Goal: Use online tool/utility: Utilize a website feature to perform a specific function

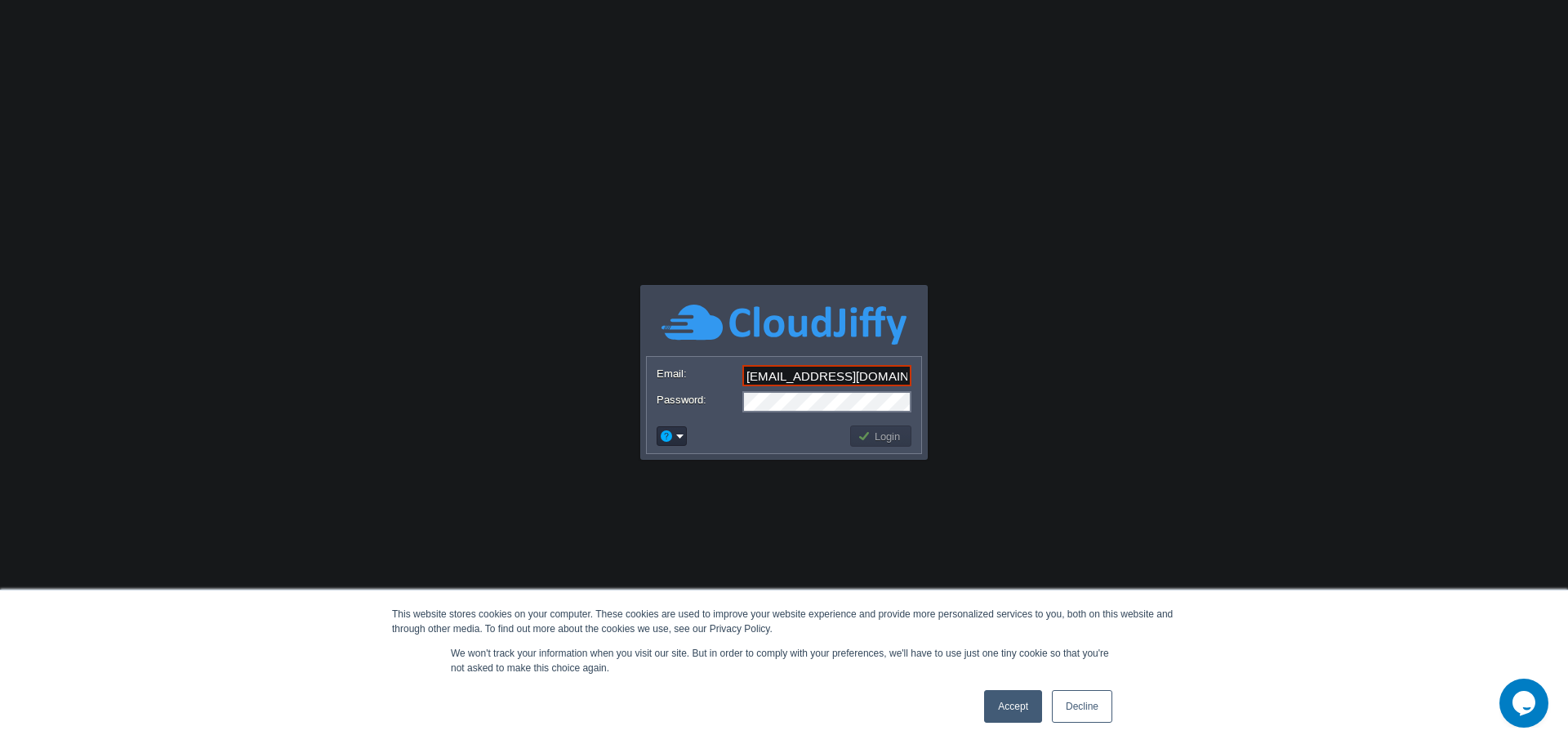
scroll to position [0, 3]
type input "[EMAIL_ADDRESS][DOMAIN_NAME]"
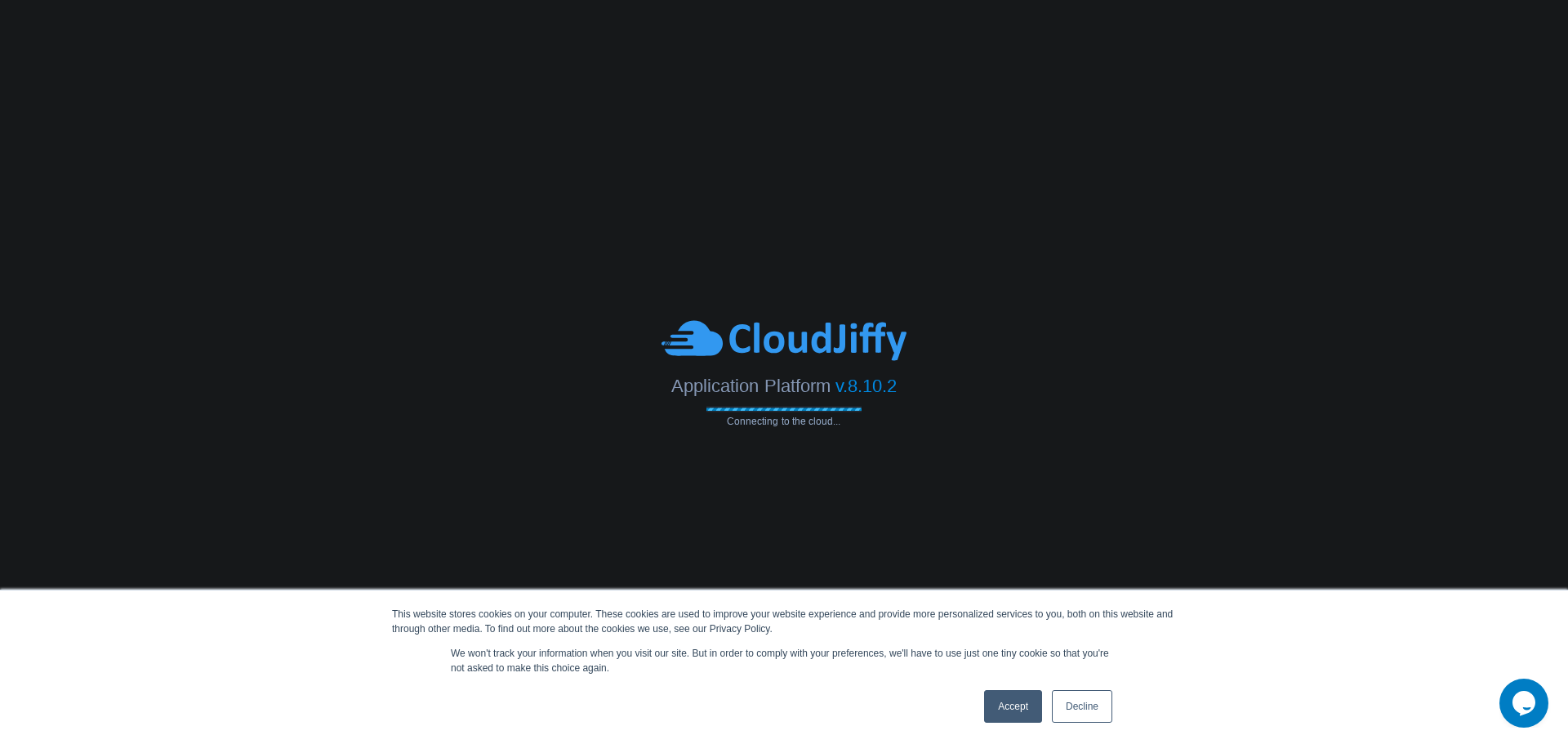
click at [1064, 699] on link "Decline" at bounding box center [1082, 706] width 61 height 32
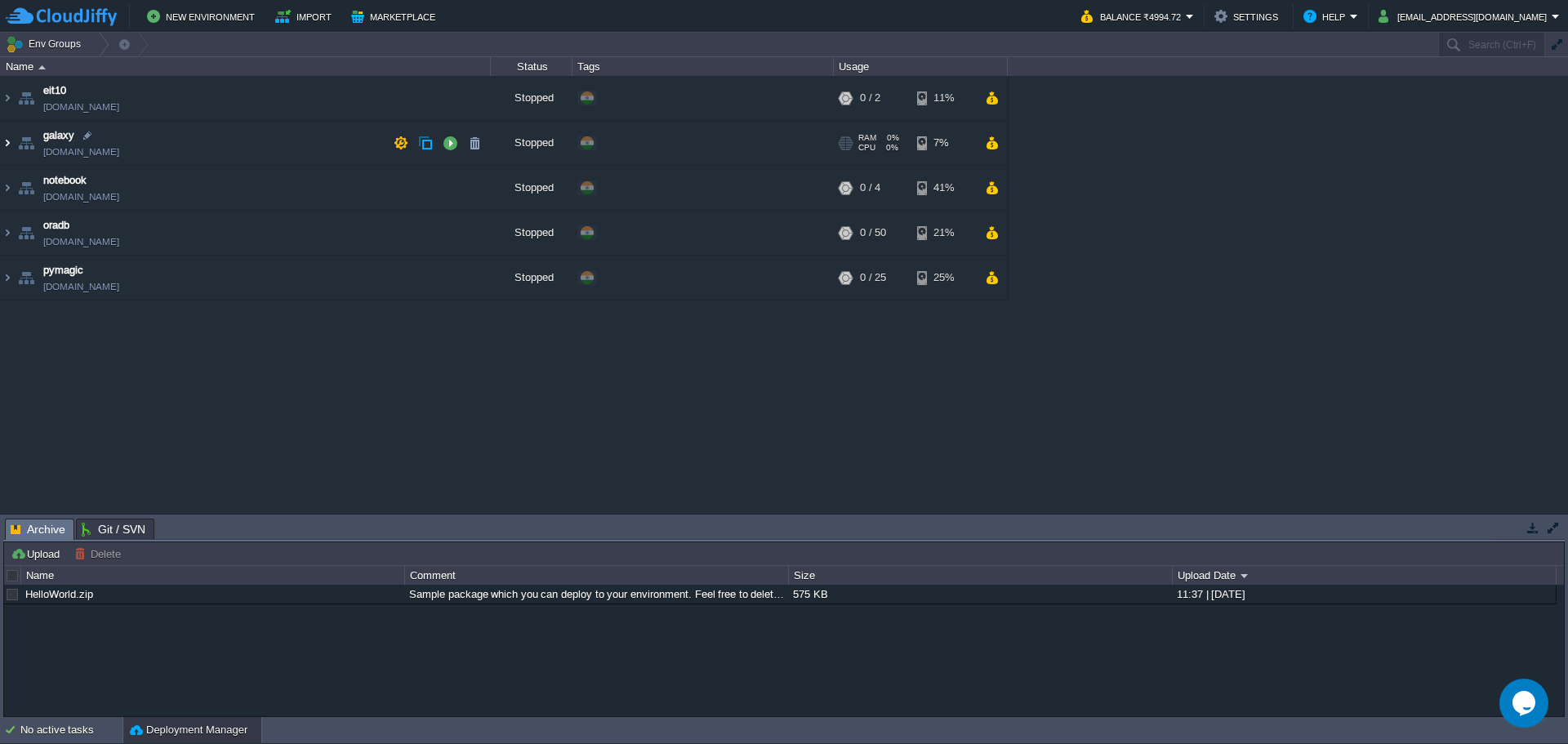
click at [4, 144] on img at bounding box center [8, 142] width 13 height 44
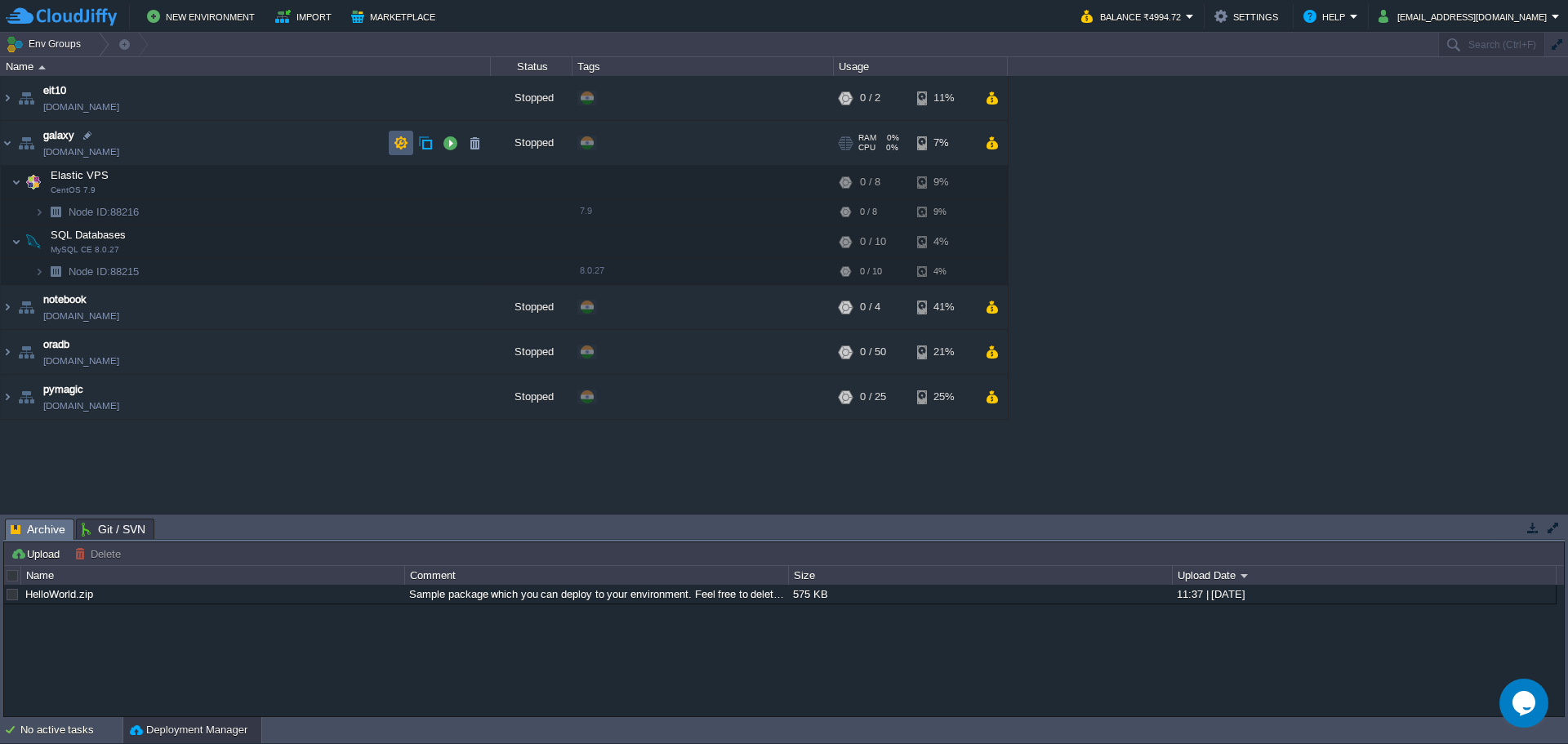
click at [404, 143] on button "button" at bounding box center [400, 142] width 14 height 14
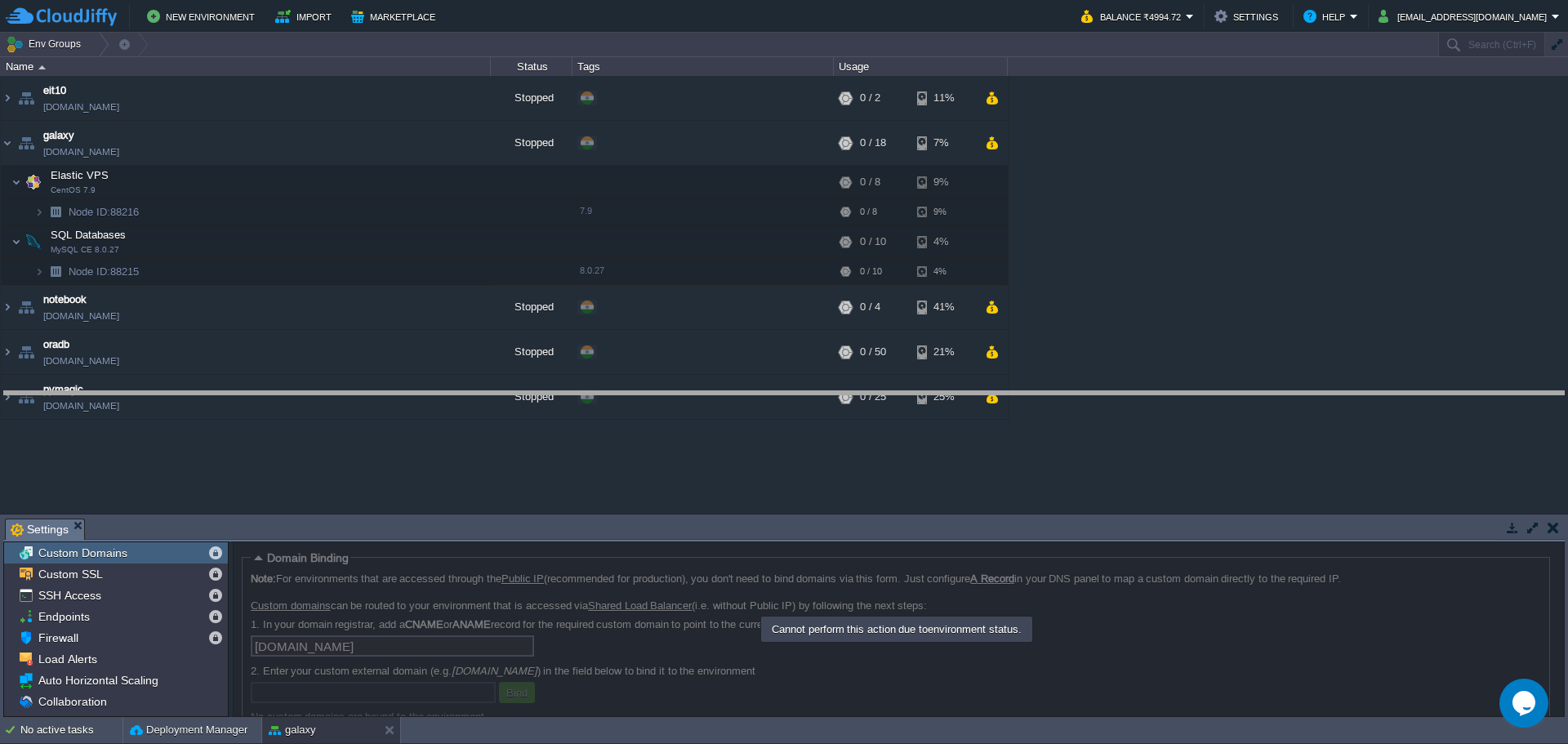
drag, startPoint x: 278, startPoint y: 536, endPoint x: 306, endPoint y: 435, distance: 104.8
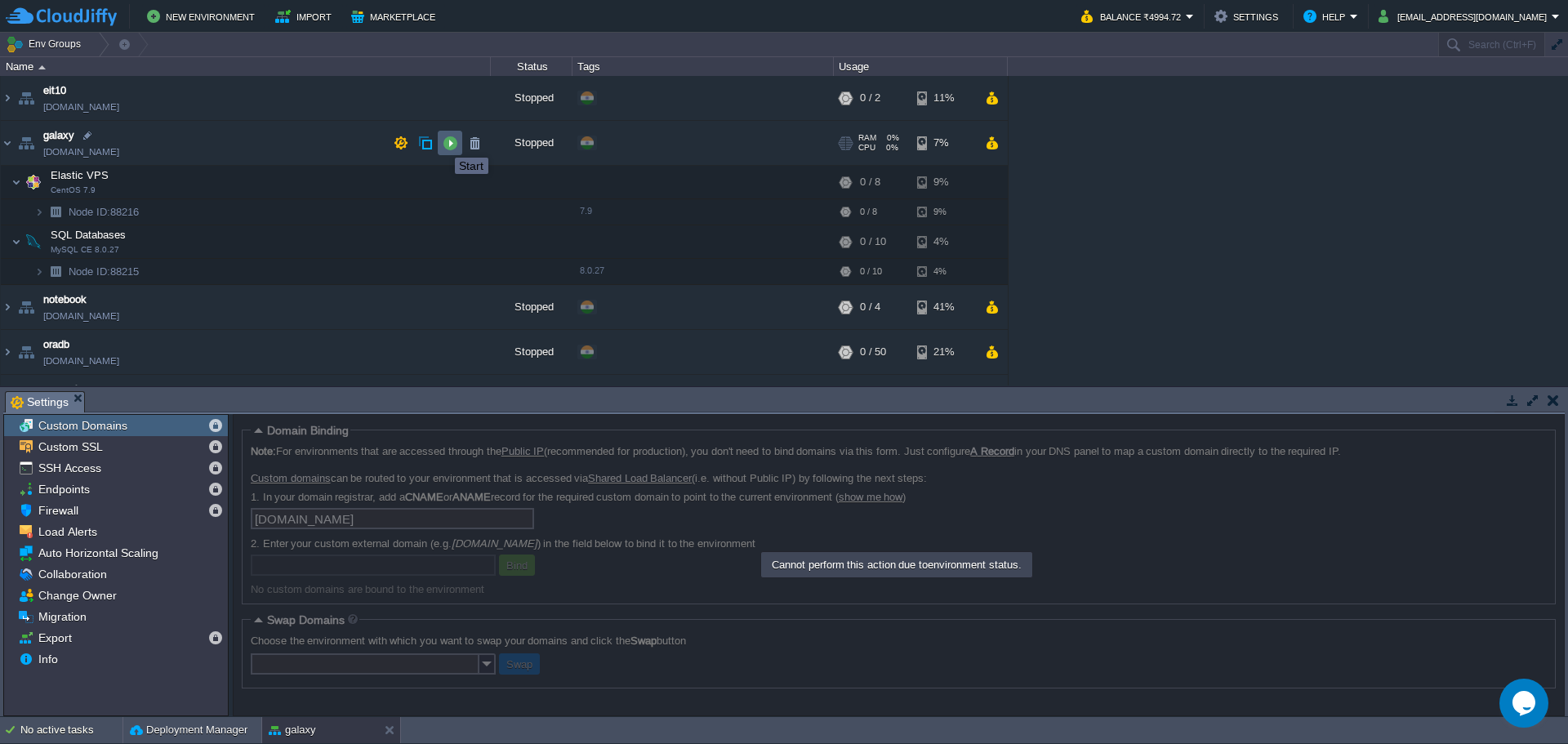
click at [450, 143] on button "button" at bounding box center [450, 142] width 14 height 14
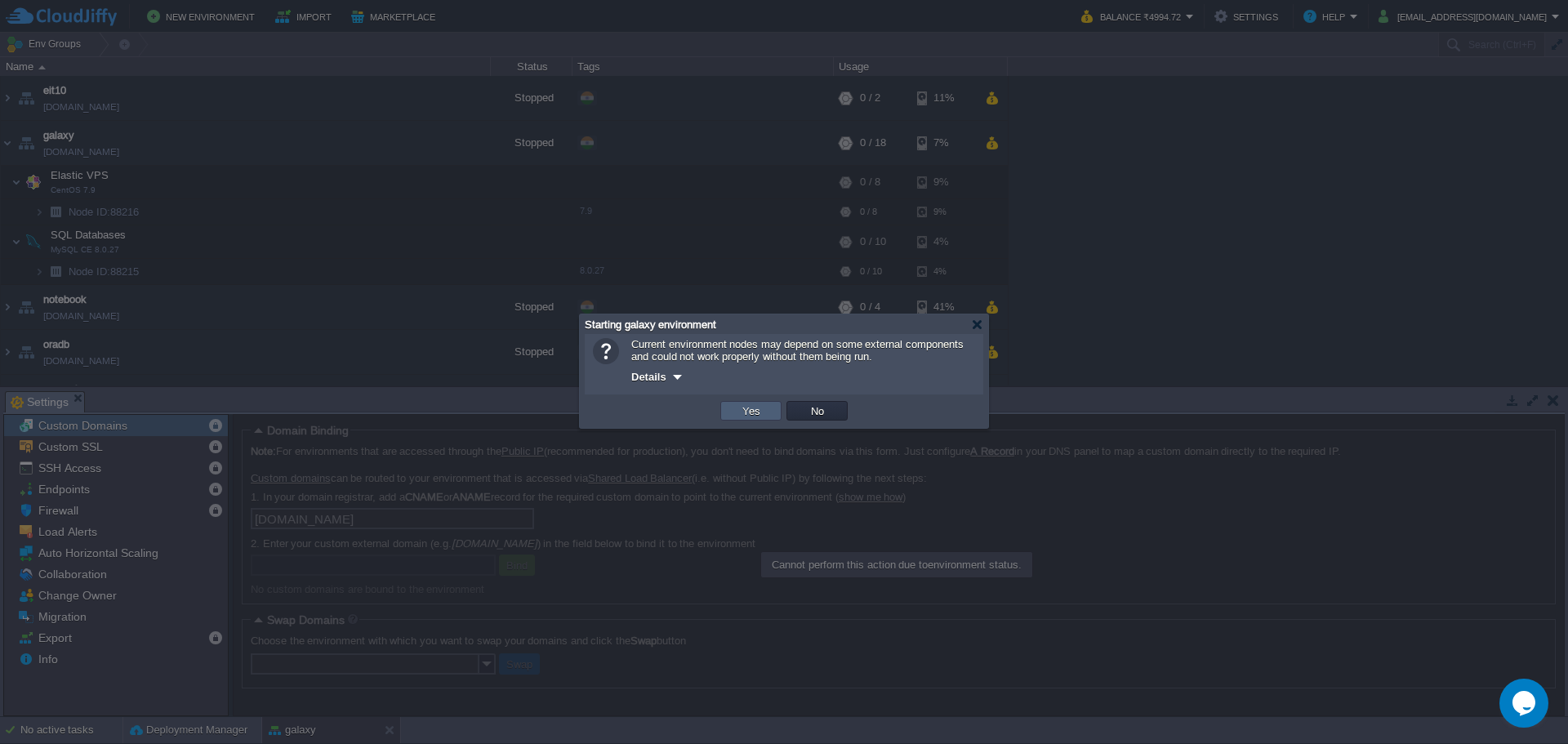
click at [750, 415] on button "Yes" at bounding box center [750, 410] width 28 height 14
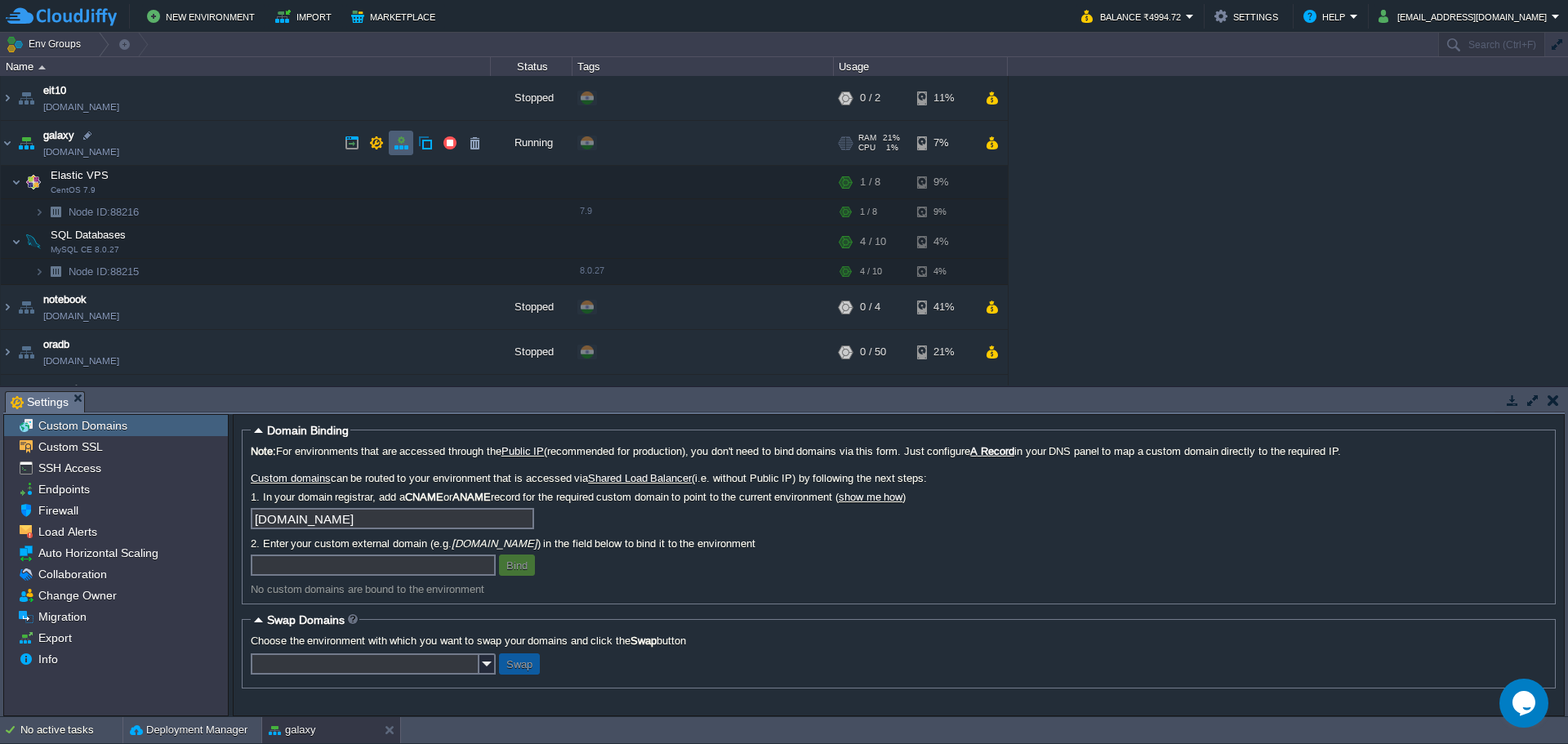
click at [401, 141] on button "button" at bounding box center [400, 142] width 14 height 14
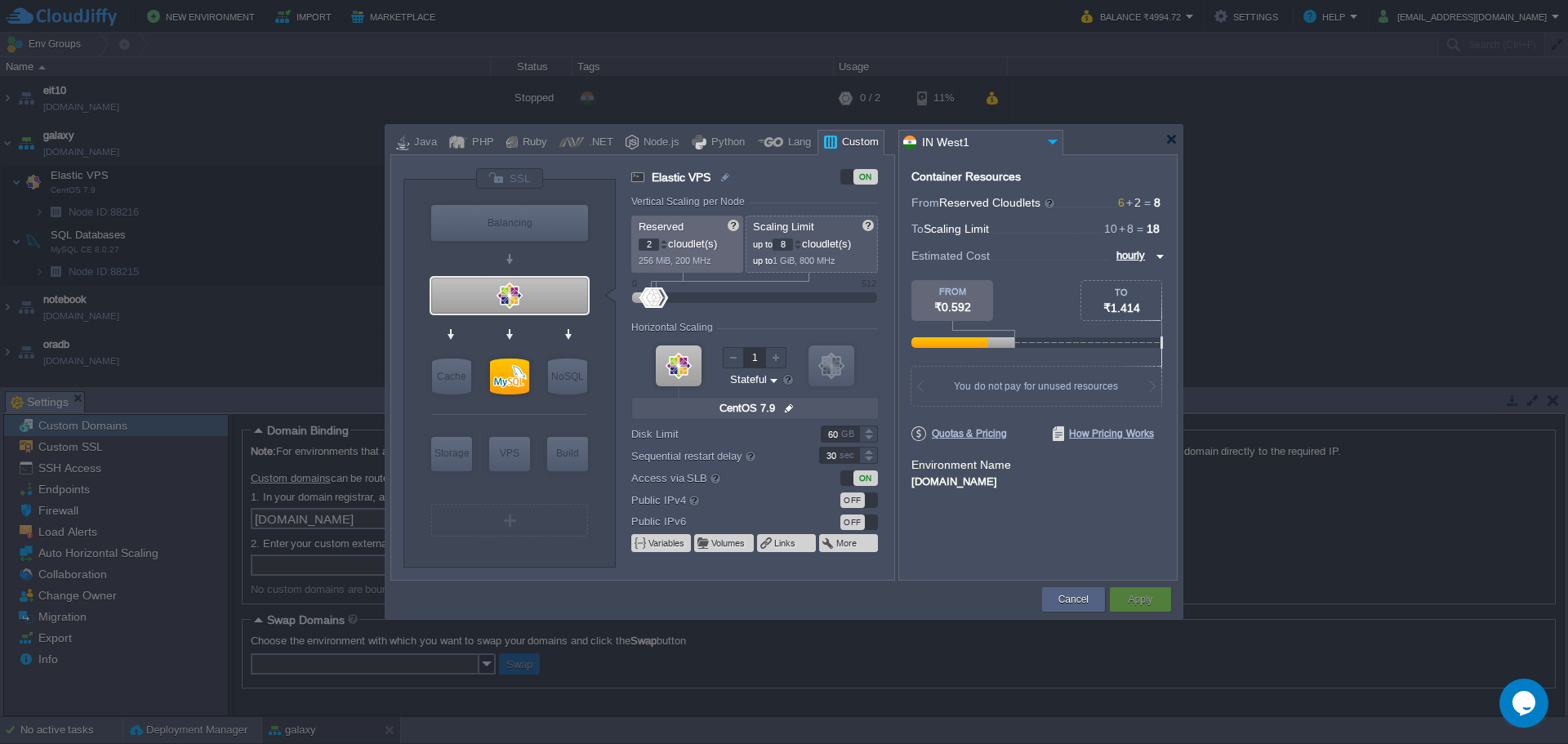
click at [698, 225] on p "Reserved" at bounding box center [688, 227] width 99 height 13
type input "CentOS 7.9"
click at [802, 250] on div at bounding box center [798, 248] width 9 height 6
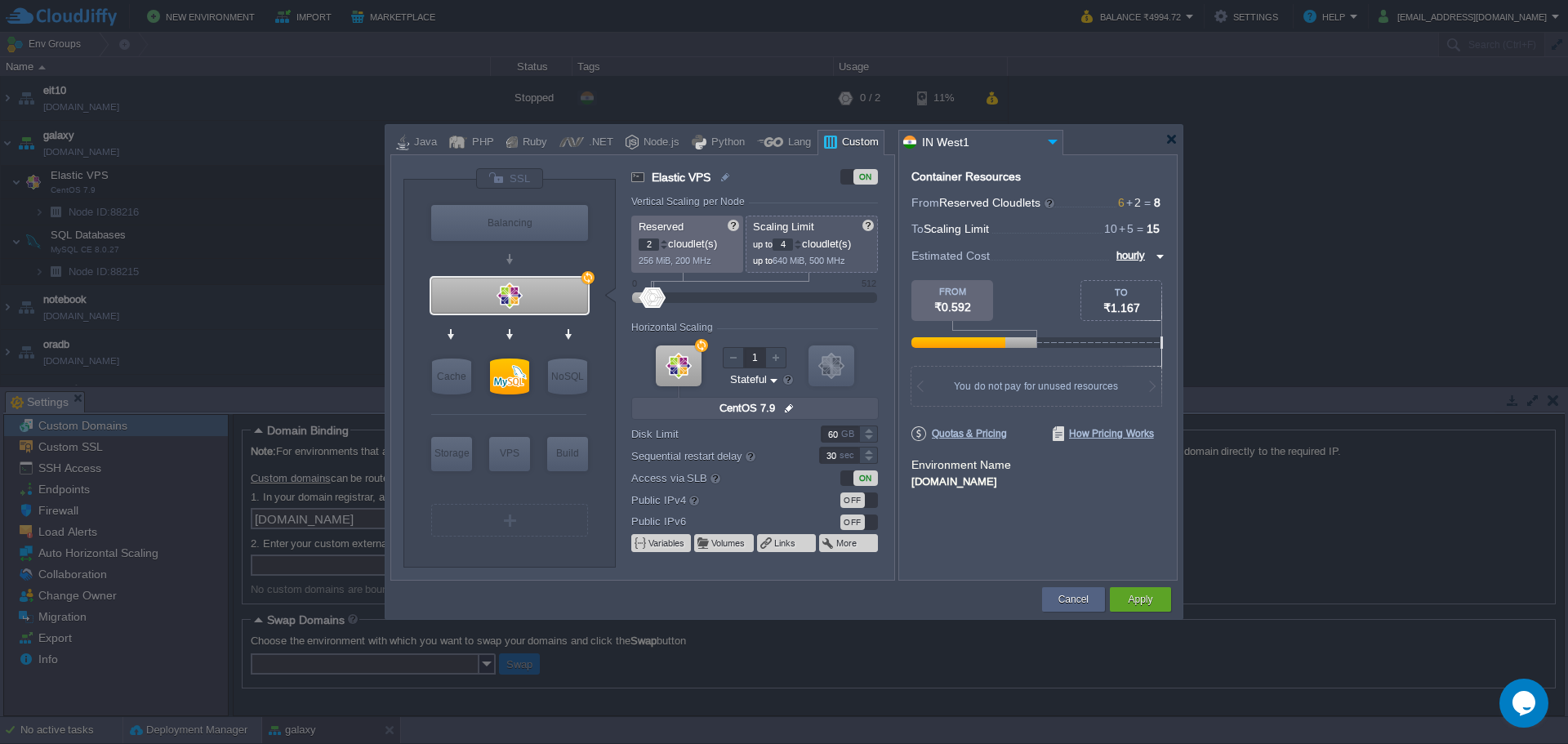
click at [802, 250] on div at bounding box center [798, 248] width 9 height 6
click at [802, 243] on div at bounding box center [798, 241] width 9 height 6
type input "3"
click at [801, 250] on div at bounding box center [798, 248] width 9 height 6
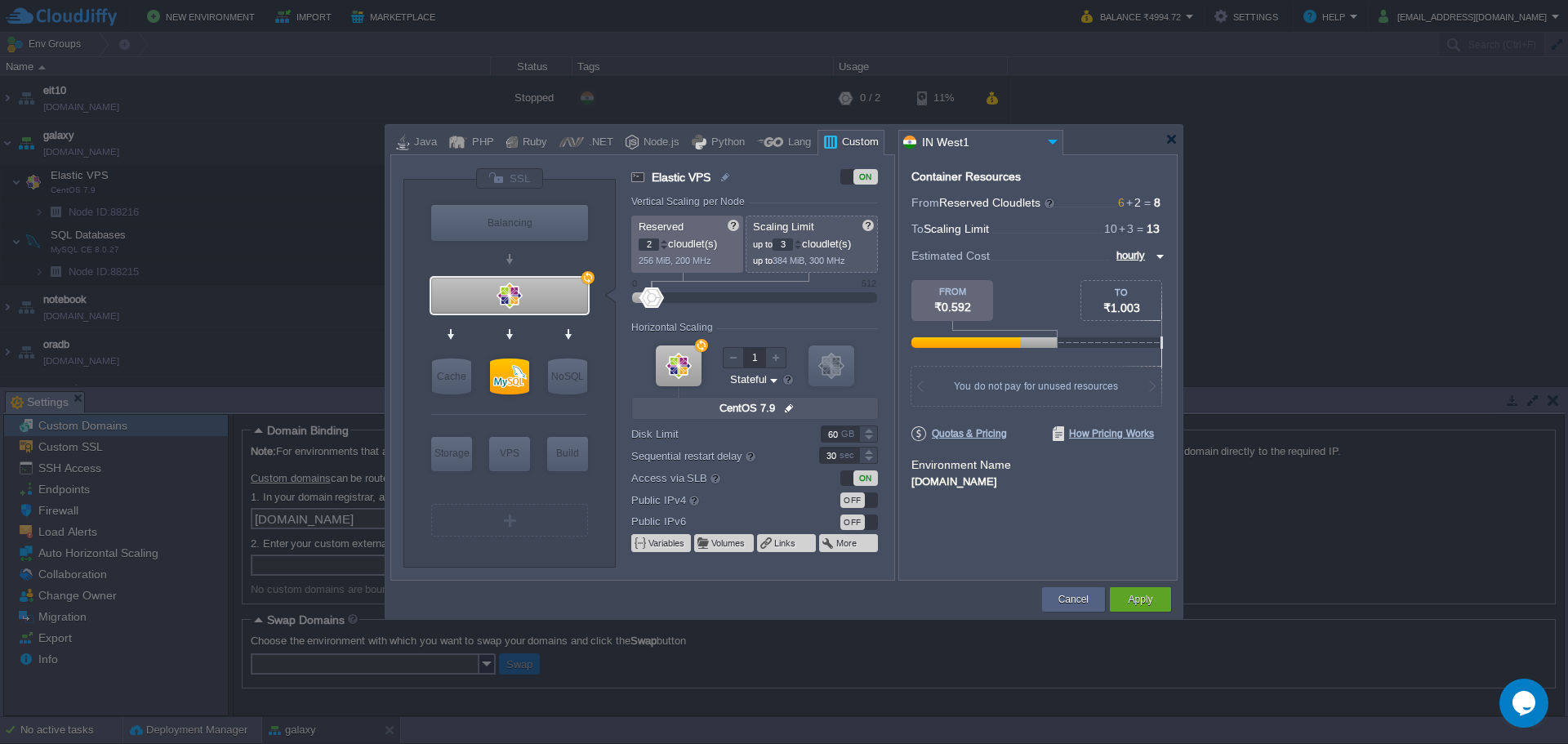
type input "MySQL CE 8.0.27"
click at [498, 375] on div at bounding box center [508, 377] width 39 height 36
type input "SQL Databases"
type input "6"
type input "10"
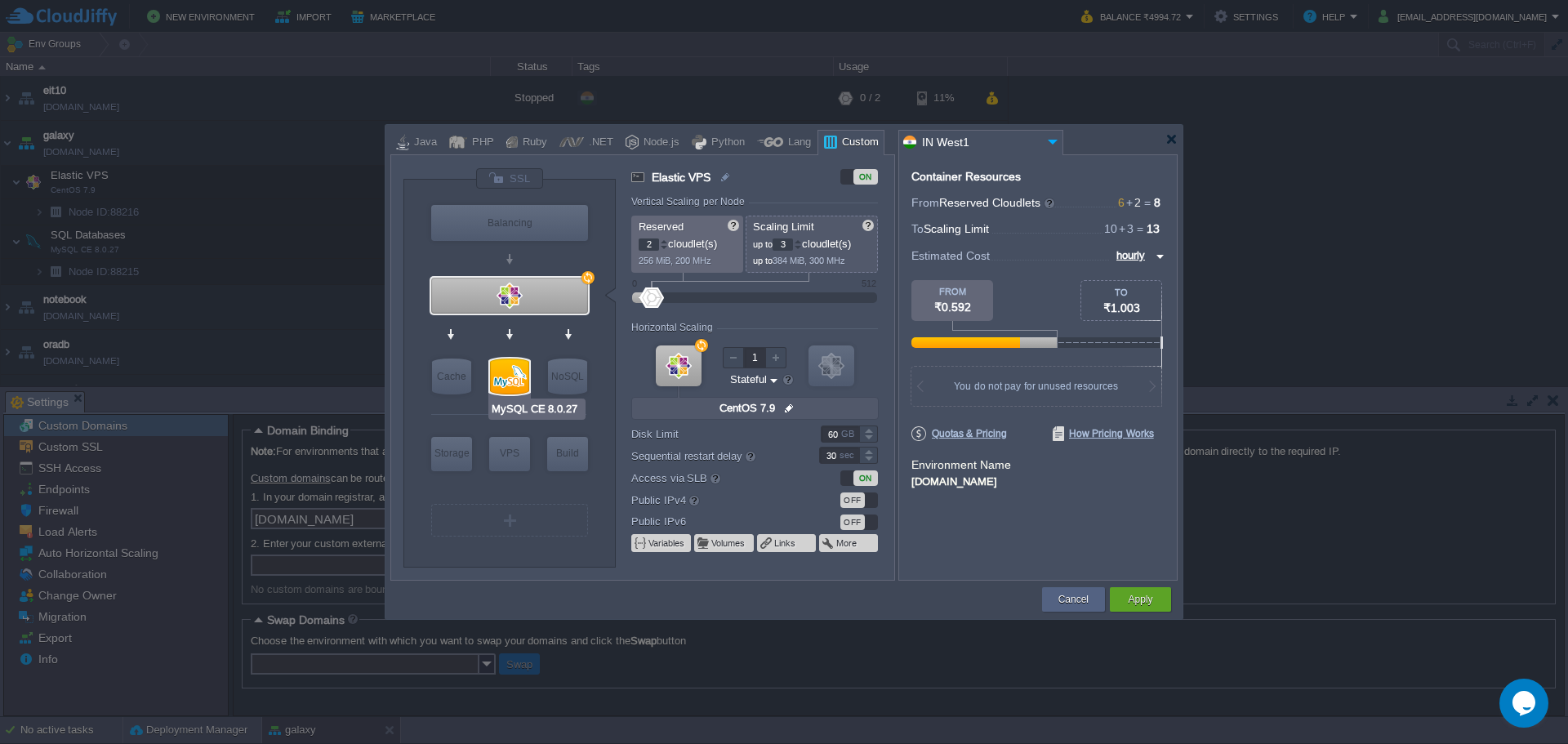
type input "MySQL CE 8.0.27"
type input "null"
type input "8.0.27"
type input "Stateless"
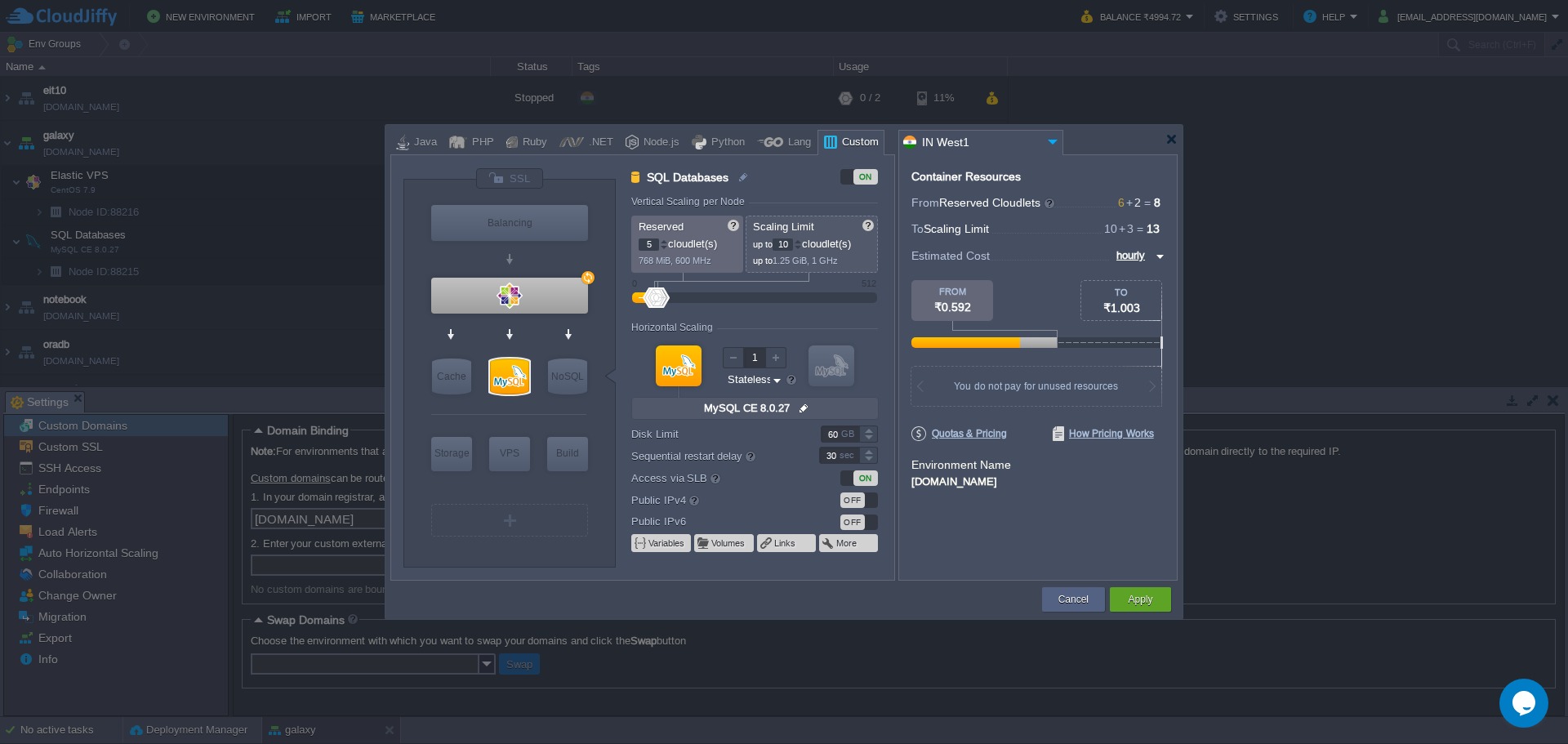
click at [663, 245] on div at bounding box center [663, 248] width 9 height 6
type input "3"
click at [663, 245] on div at bounding box center [663, 248] width 9 height 6
click at [801, 247] on div at bounding box center [798, 248] width 9 height 6
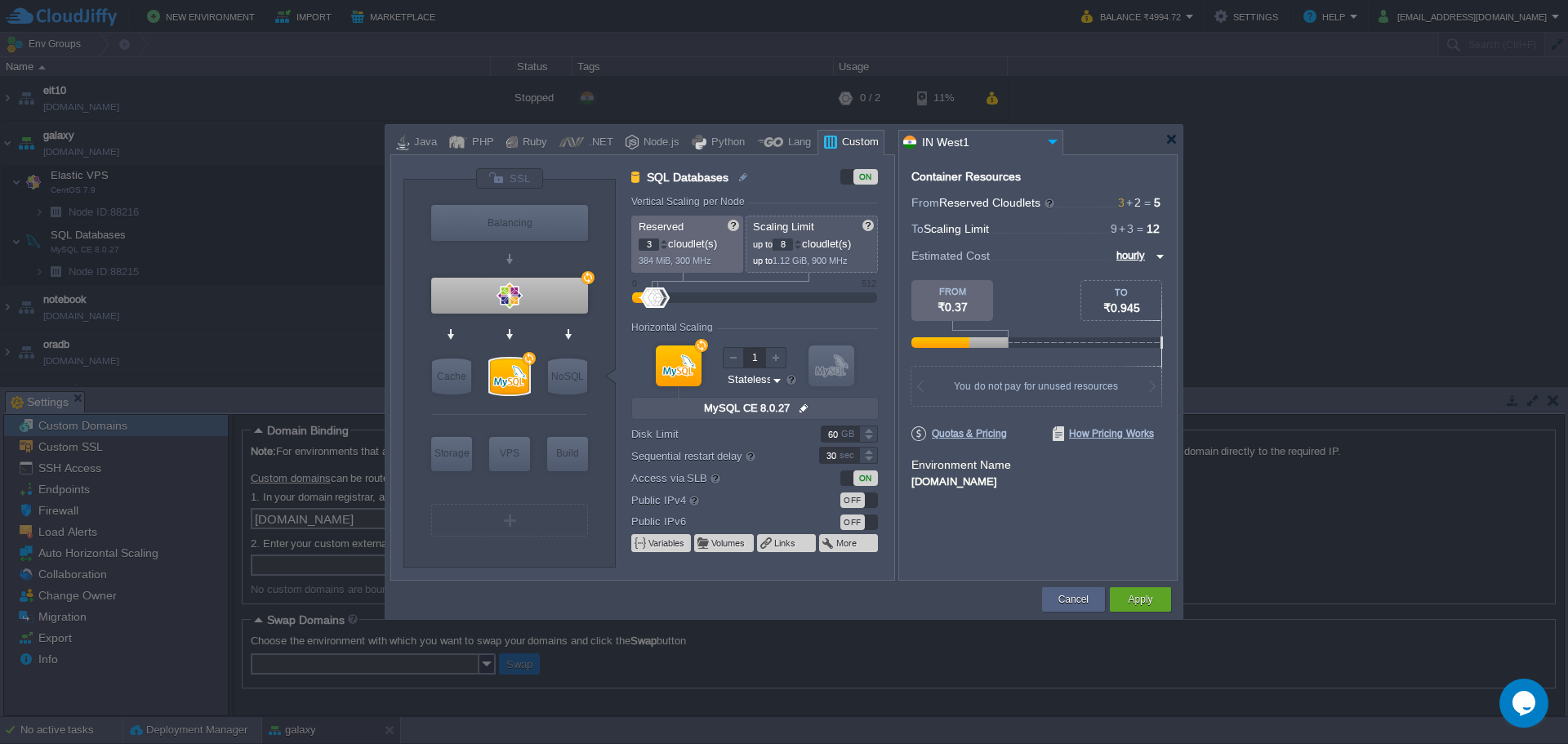
click at [801, 247] on div at bounding box center [798, 248] width 9 height 6
type input "5"
click at [801, 247] on div at bounding box center [798, 248] width 9 height 6
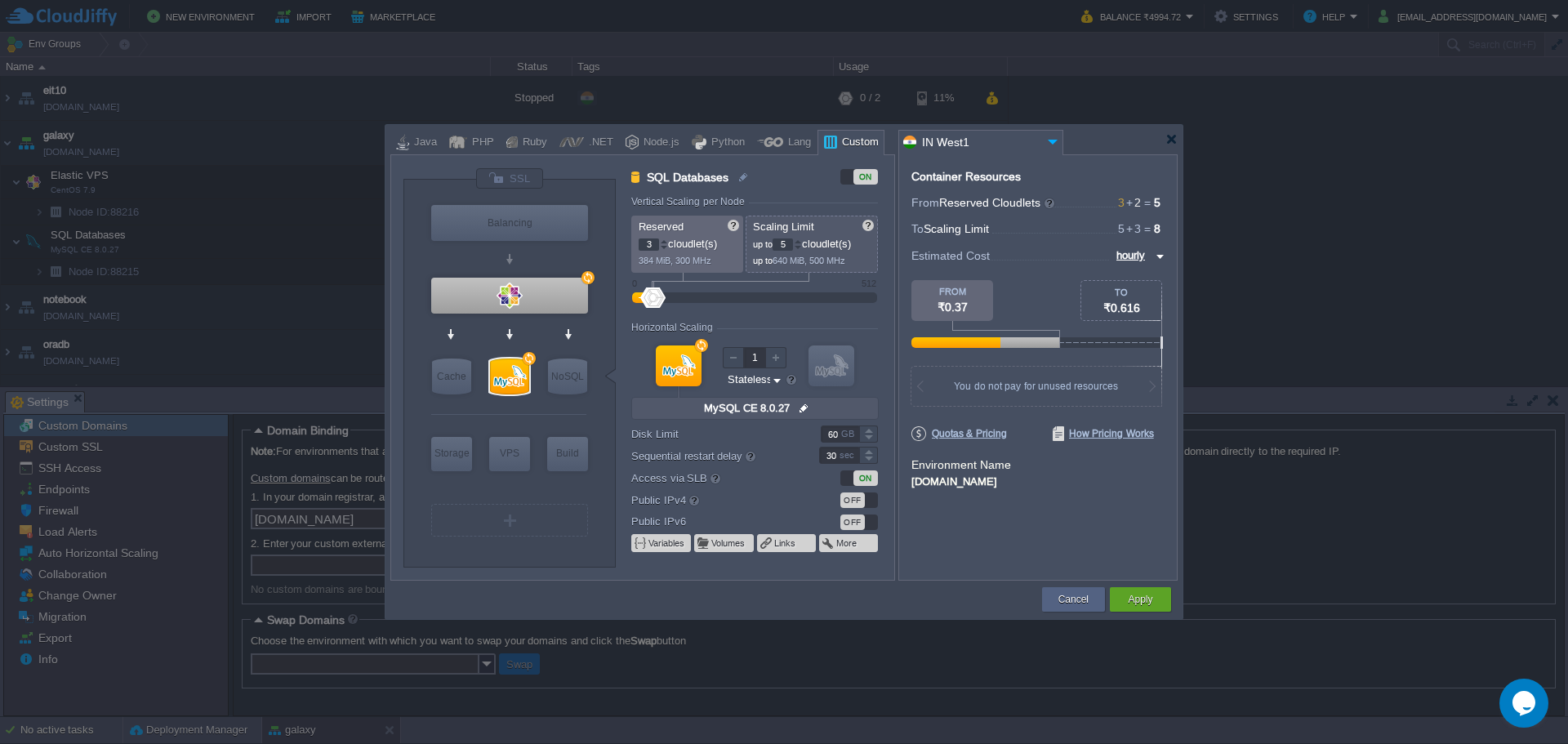
click at [1065, 547] on div "Container Resources From Reserved Cloudlets 3 + 2 ... = 5 not added To Scaling …" at bounding box center [1038, 367] width 279 height 426
click at [1153, 596] on div "Apply" at bounding box center [1140, 600] width 37 height 25
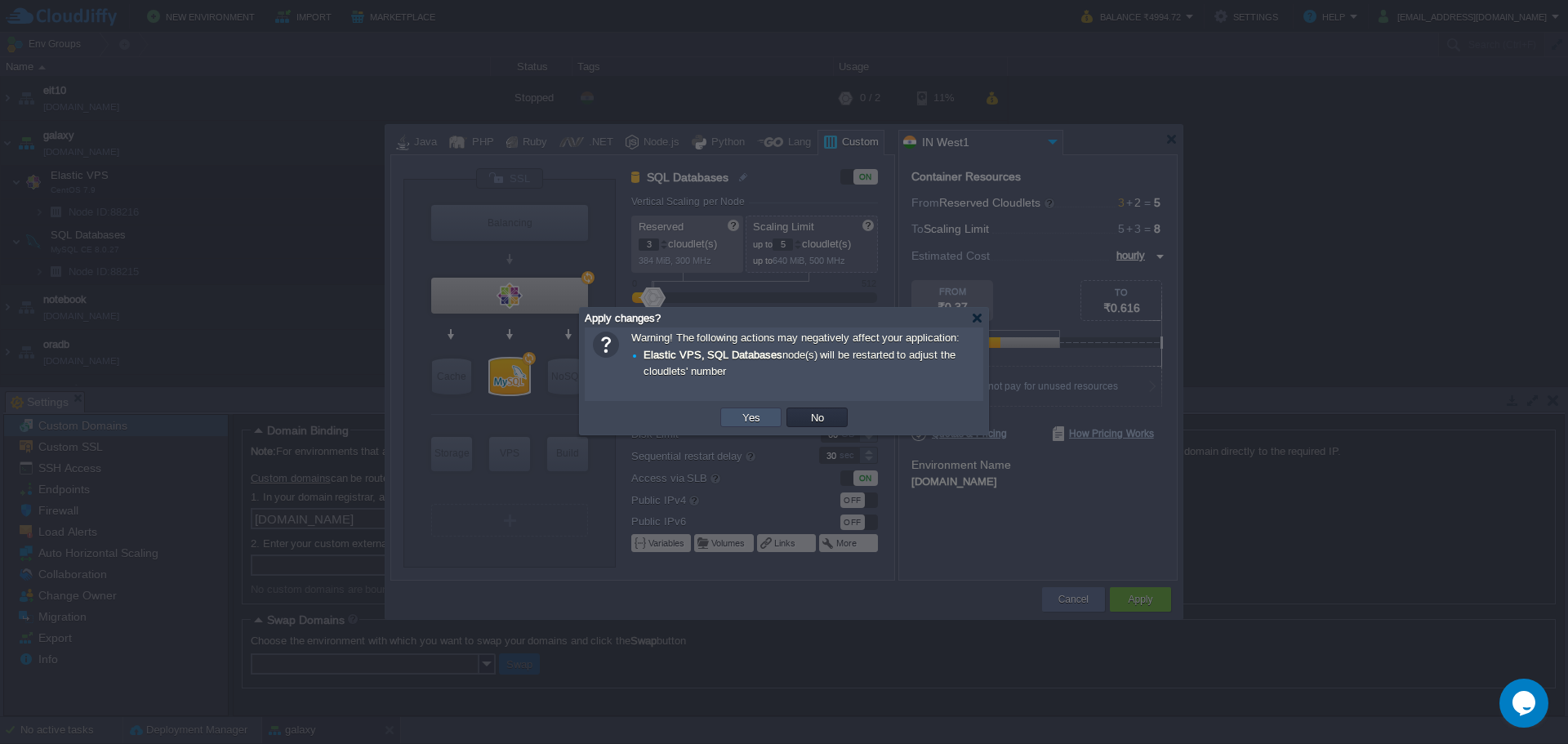
click at [757, 414] on button "Yes" at bounding box center [750, 417] width 28 height 14
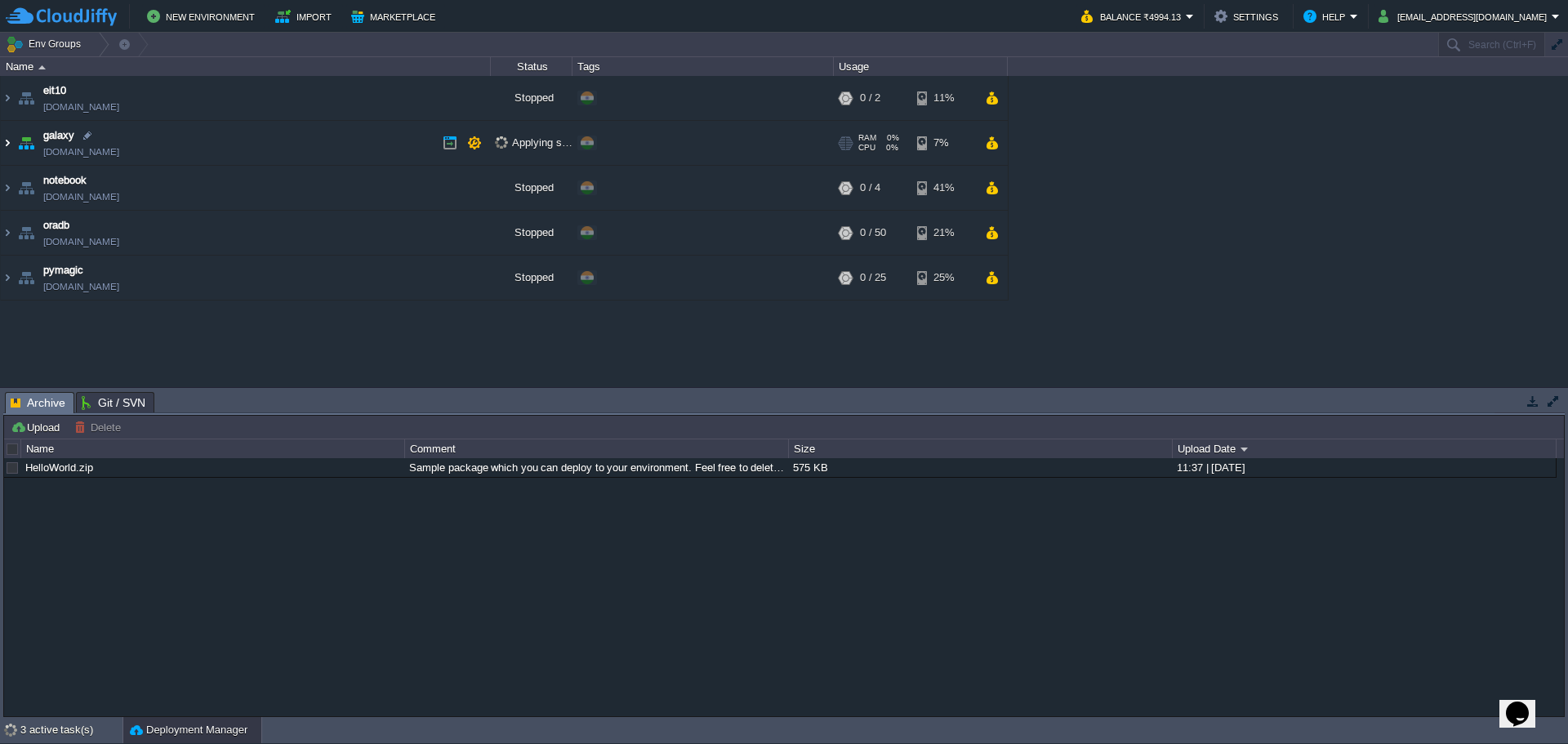
click at [8, 141] on img at bounding box center [8, 142] width 13 height 44
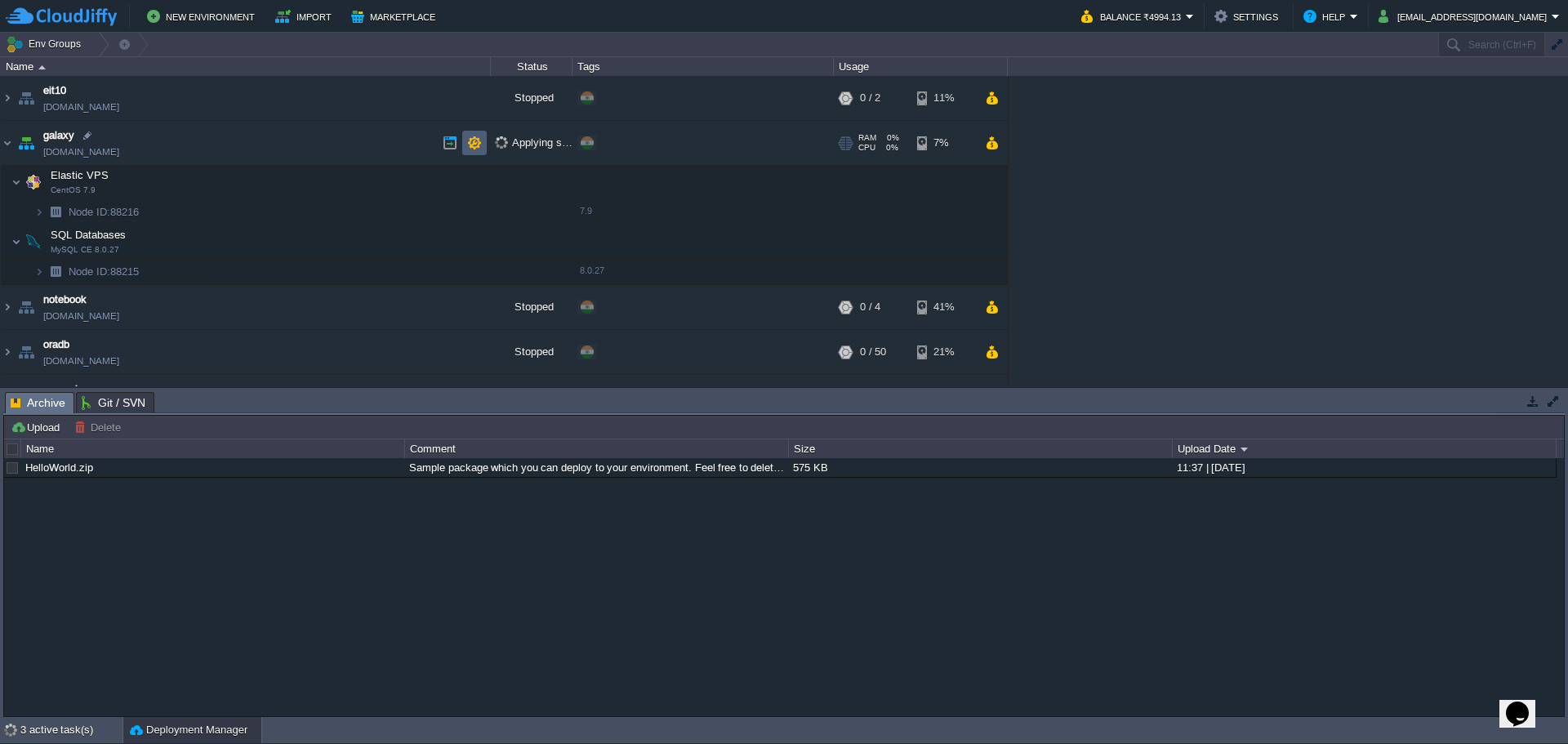
click at [483, 140] on td at bounding box center [474, 143] width 25 height 25
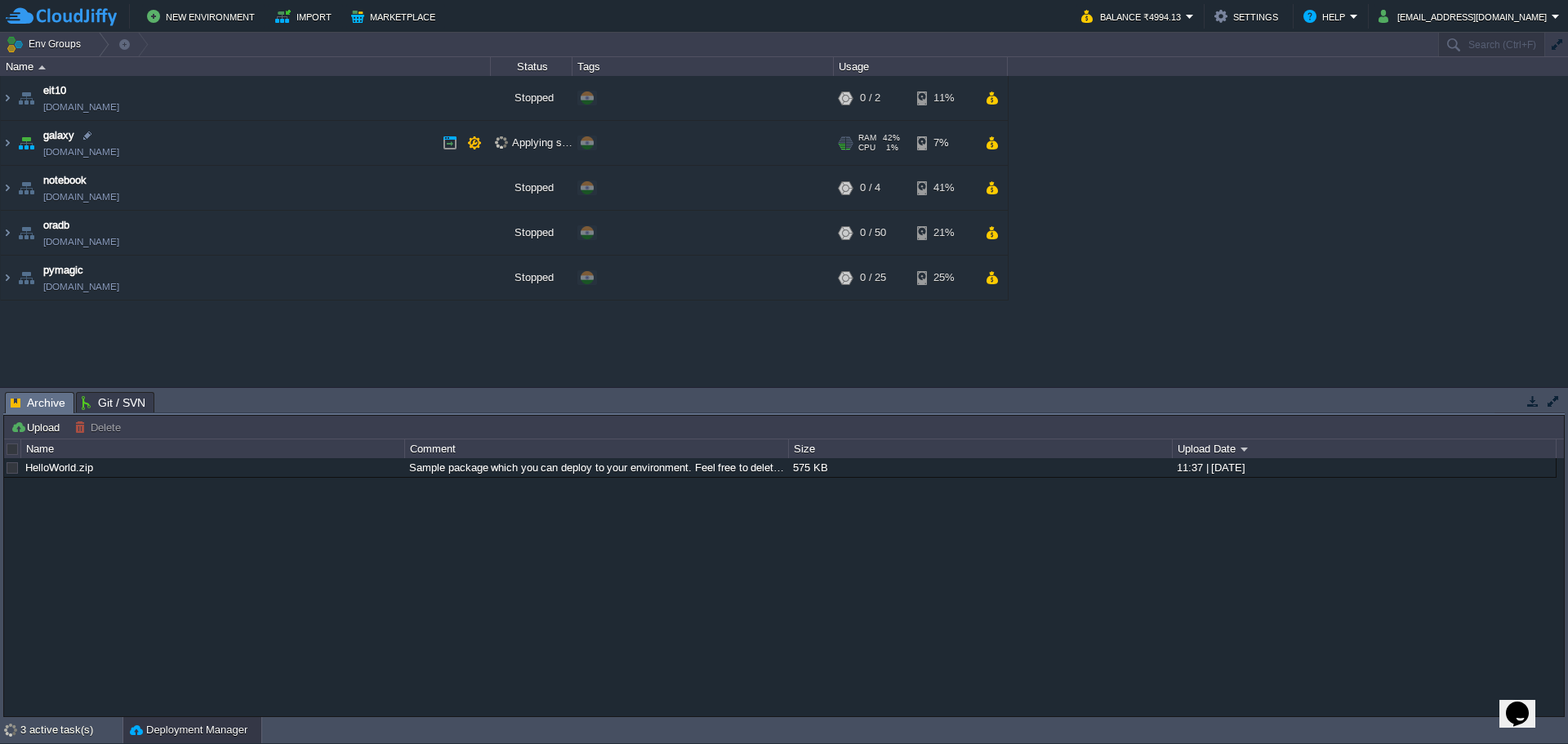
click at [847, 143] on div at bounding box center [849, 142] width 7 height 1
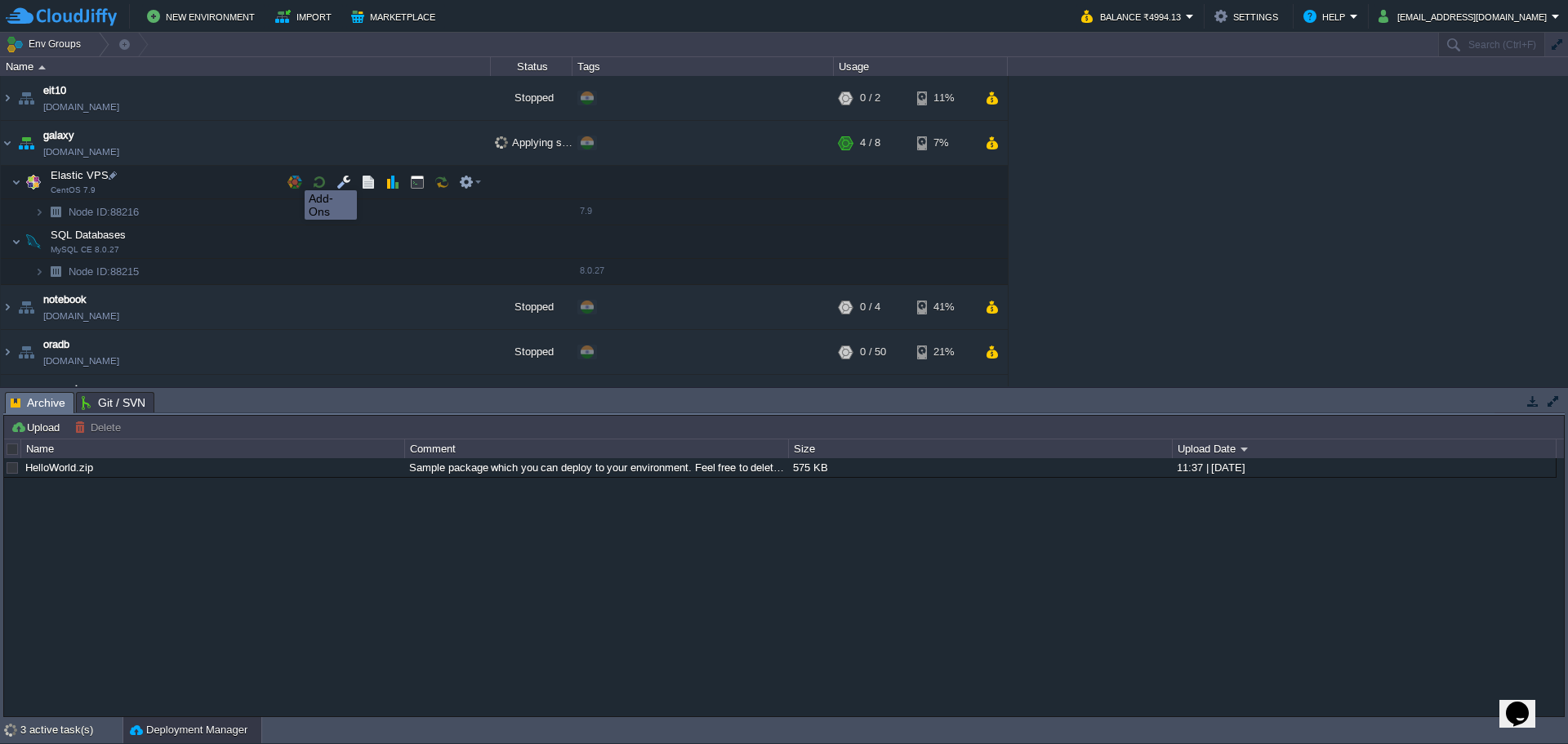
click at [292, 176] on button "button" at bounding box center [294, 181] width 14 height 14
click at [479, 141] on button "button" at bounding box center [473, 142] width 14 height 14
